Goal: Information Seeking & Learning: Learn about a topic

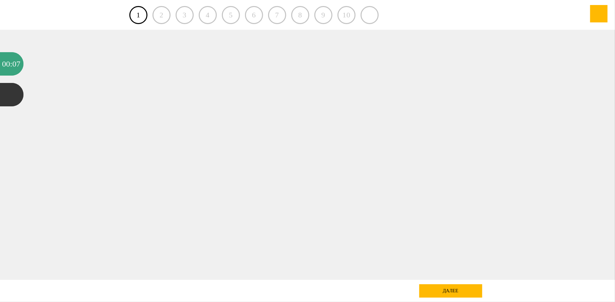
click at [188, 180] on div at bounding box center [307, 155] width 553 height 251
click at [10, 66] on div ":" at bounding box center [11, 63] width 2 height 23
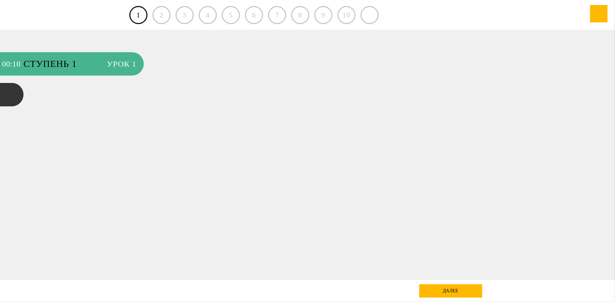
click at [118, 65] on span "Урок 1" at bounding box center [121, 63] width 29 height 23
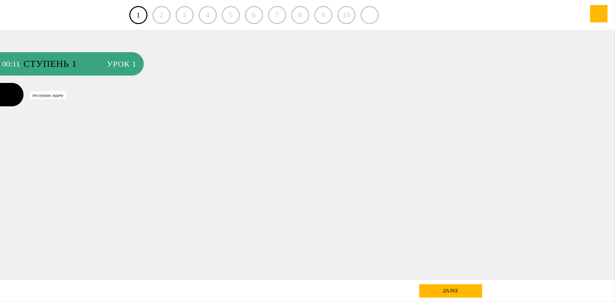
click at [7, 96] on div at bounding box center [11, 94] width 23 height 23
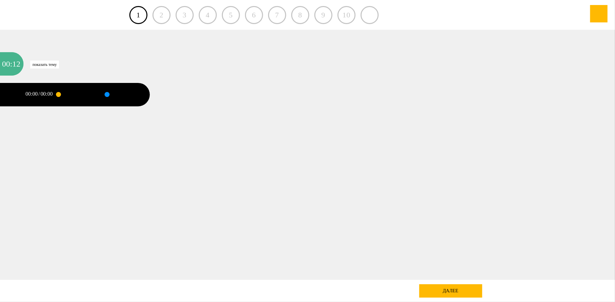
click at [13, 62] on div "12" at bounding box center [16, 63] width 8 height 23
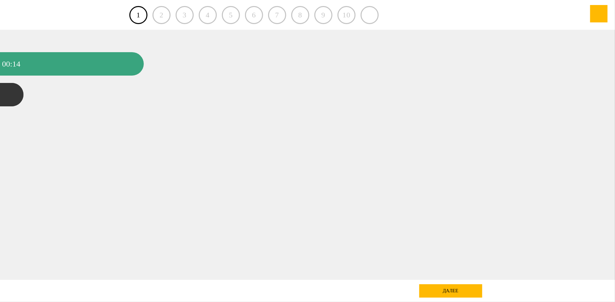
drag, startPoint x: 457, startPoint y: 293, endPoint x: 460, endPoint y: 300, distance: 7.8
click at [457, 294] on div "далее" at bounding box center [450, 291] width 63 height 13
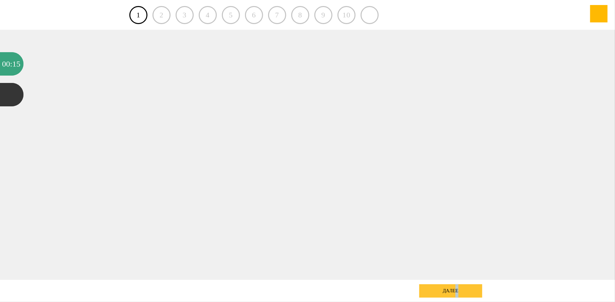
click at [469, 293] on div "далее" at bounding box center [450, 291] width 63 height 13
click at [444, 290] on div "далее" at bounding box center [450, 291] width 63 height 13
click at [459, 290] on div "далее" at bounding box center [450, 291] width 63 height 13
click at [139, 17] on link "1" at bounding box center [138, 15] width 18 height 18
click at [440, 293] on div "далее" at bounding box center [450, 291] width 63 height 13
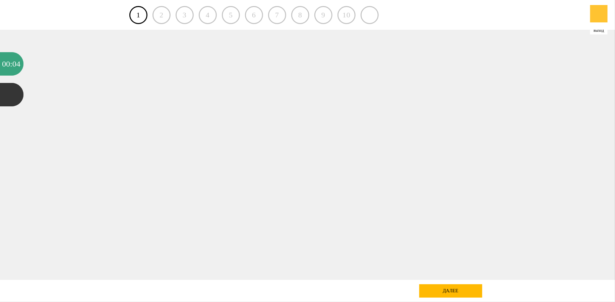
click at [602, 19] on div at bounding box center [598, 13] width 17 height 17
click at [440, 296] on div "далее" at bounding box center [450, 291] width 63 height 13
click at [451, 290] on div "далее" at bounding box center [450, 291] width 63 height 13
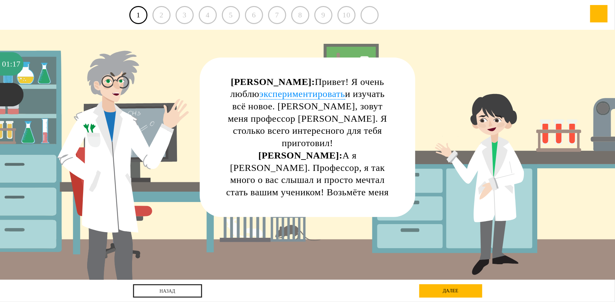
click at [160, 18] on div "2" at bounding box center [161, 15] width 18 height 18
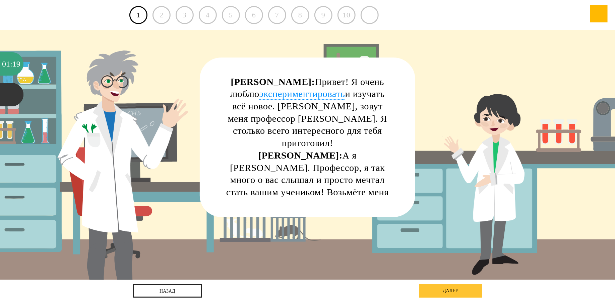
click at [460, 290] on div "далее" at bounding box center [450, 291] width 63 height 13
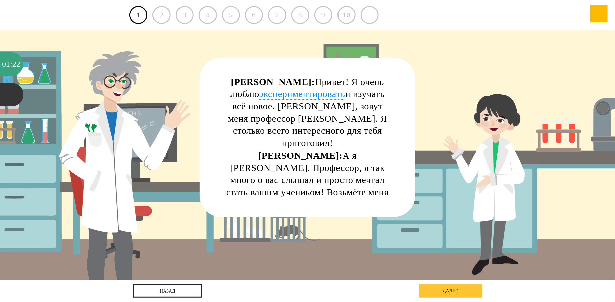
click at [447, 290] on div "далее" at bounding box center [450, 291] width 63 height 13
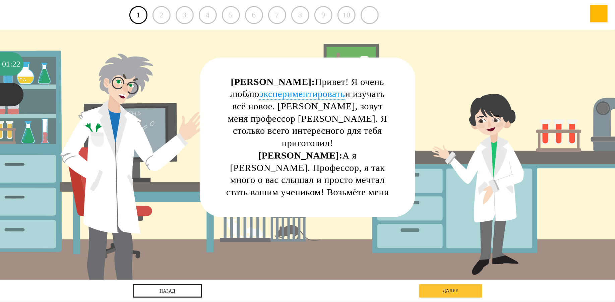
click at [458, 292] on div "далее" at bounding box center [450, 291] width 63 height 13
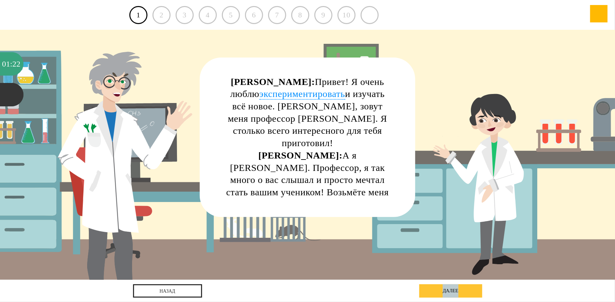
click at [458, 292] on div "далее" at bounding box center [450, 291] width 63 height 13
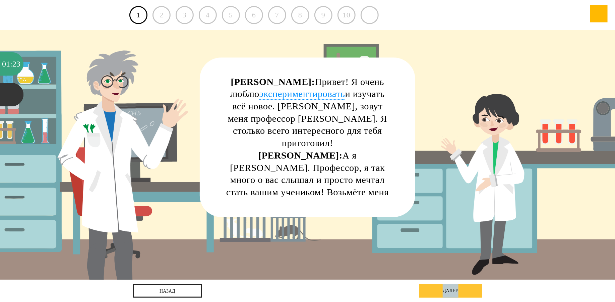
click at [458, 292] on div "далее" at bounding box center [450, 291] width 63 height 13
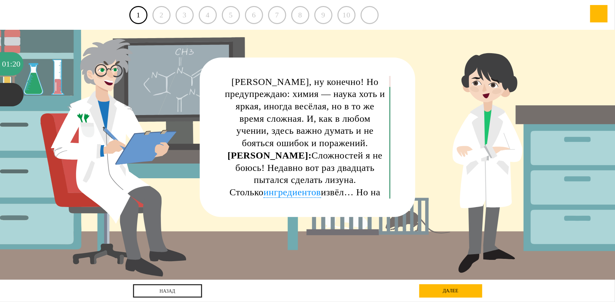
click at [263, 187] on span "ингредиентов" at bounding box center [291, 192] width 57 height 11
